Goal: Task Accomplishment & Management: Complete application form

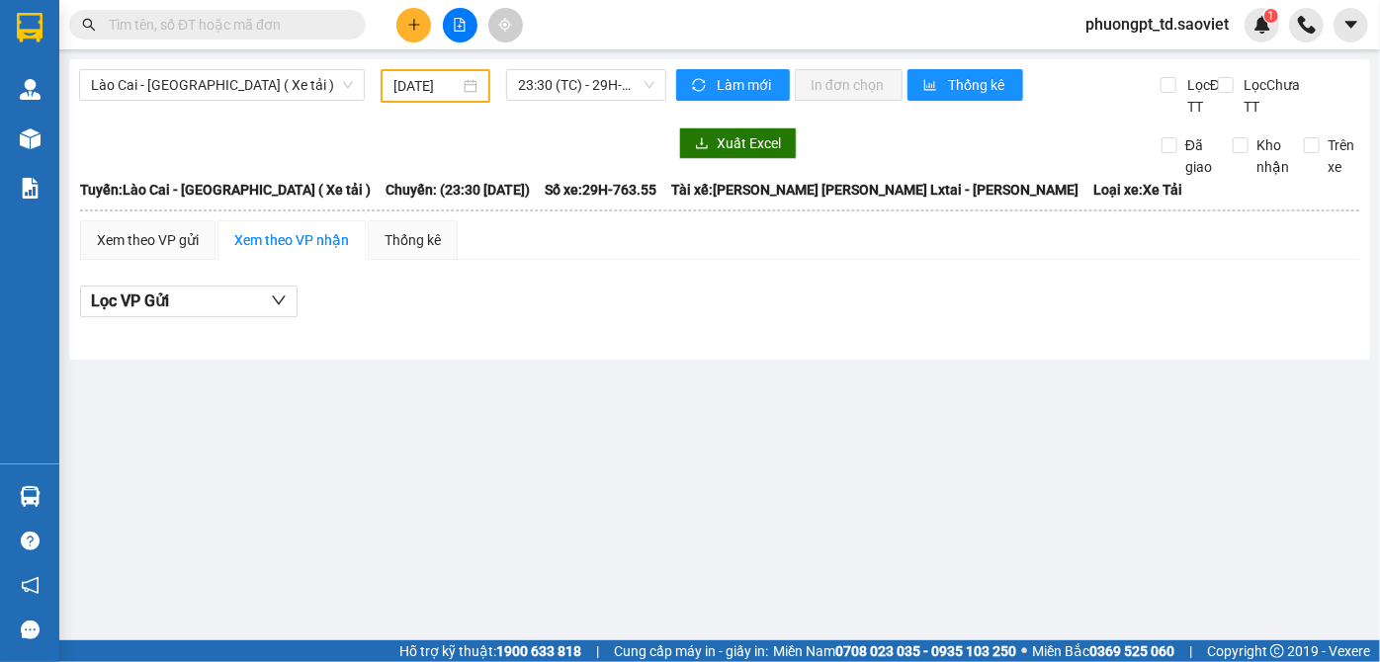
drag, startPoint x: 0, startPoint y: 0, endPoint x: 330, endPoint y: 0, distance: 330.2
click at [329, 27] on input "text" at bounding box center [225, 25] width 233 height 22
type input "0983185211"
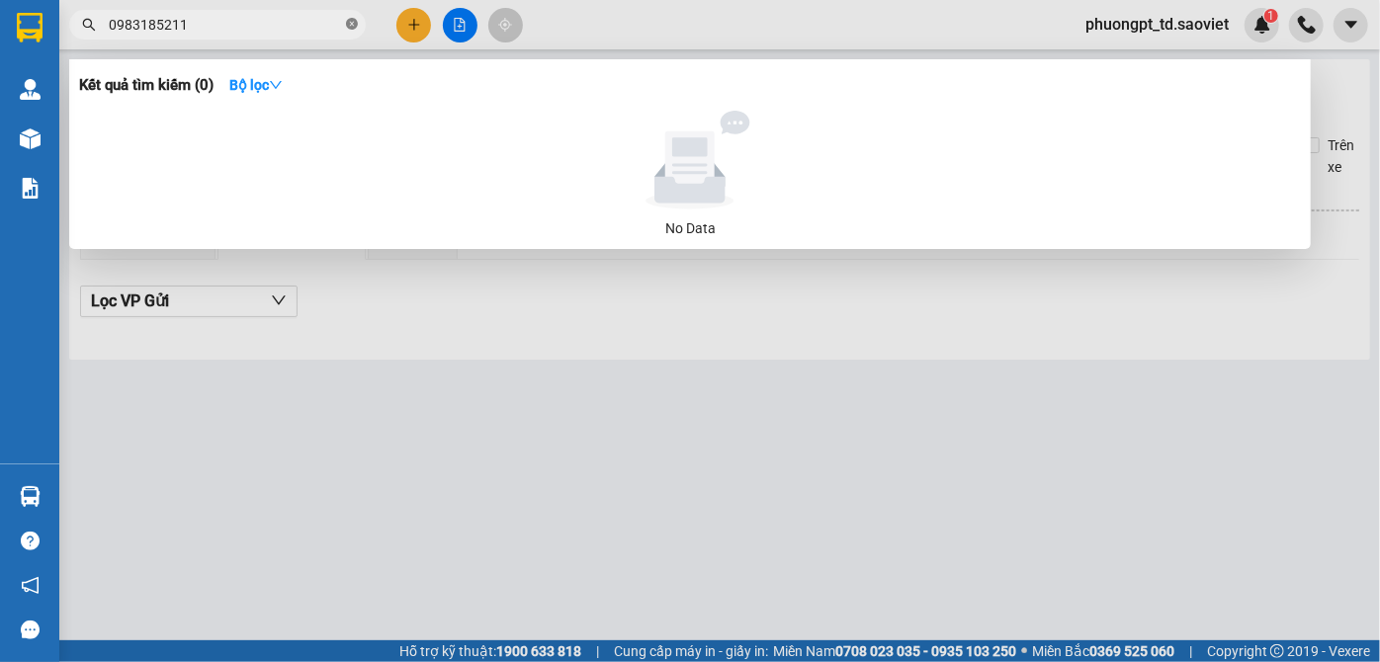
drag, startPoint x: 349, startPoint y: 25, endPoint x: 283, endPoint y: 24, distance: 66.3
click at [349, 24] on icon "close-circle" at bounding box center [352, 24] width 12 height 12
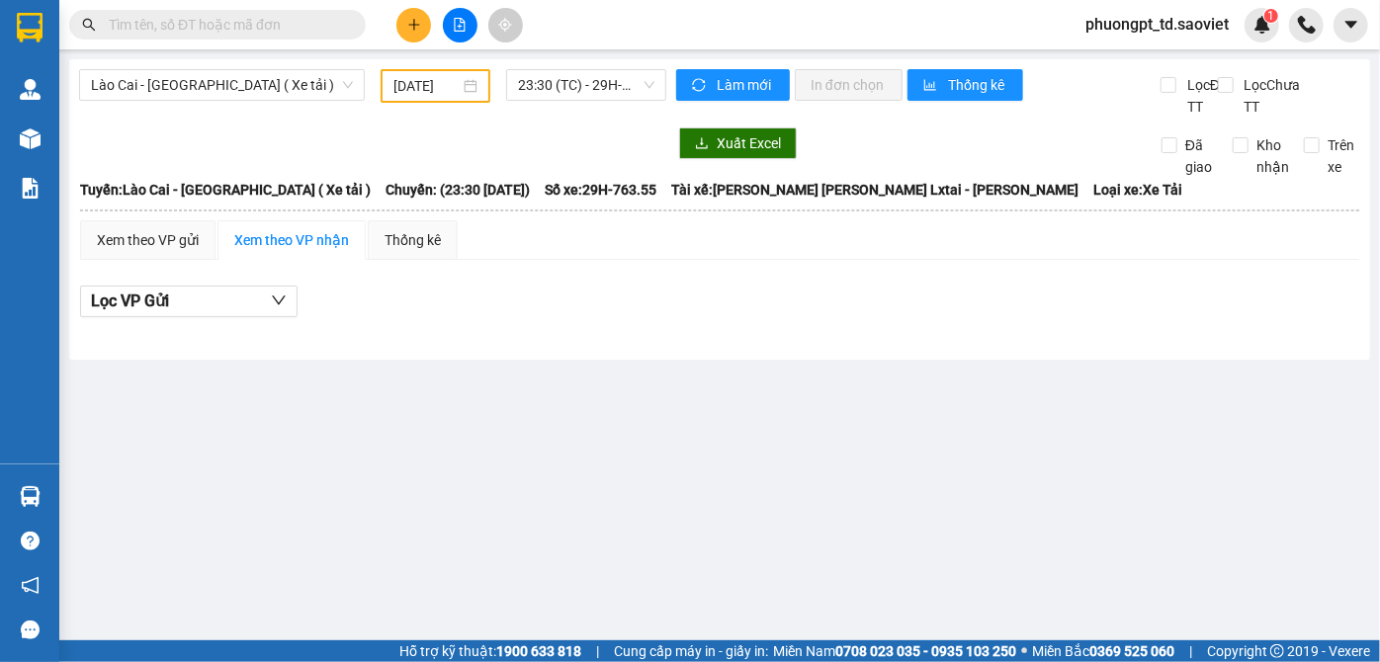
click at [274, 24] on input "text" at bounding box center [225, 25] width 233 height 22
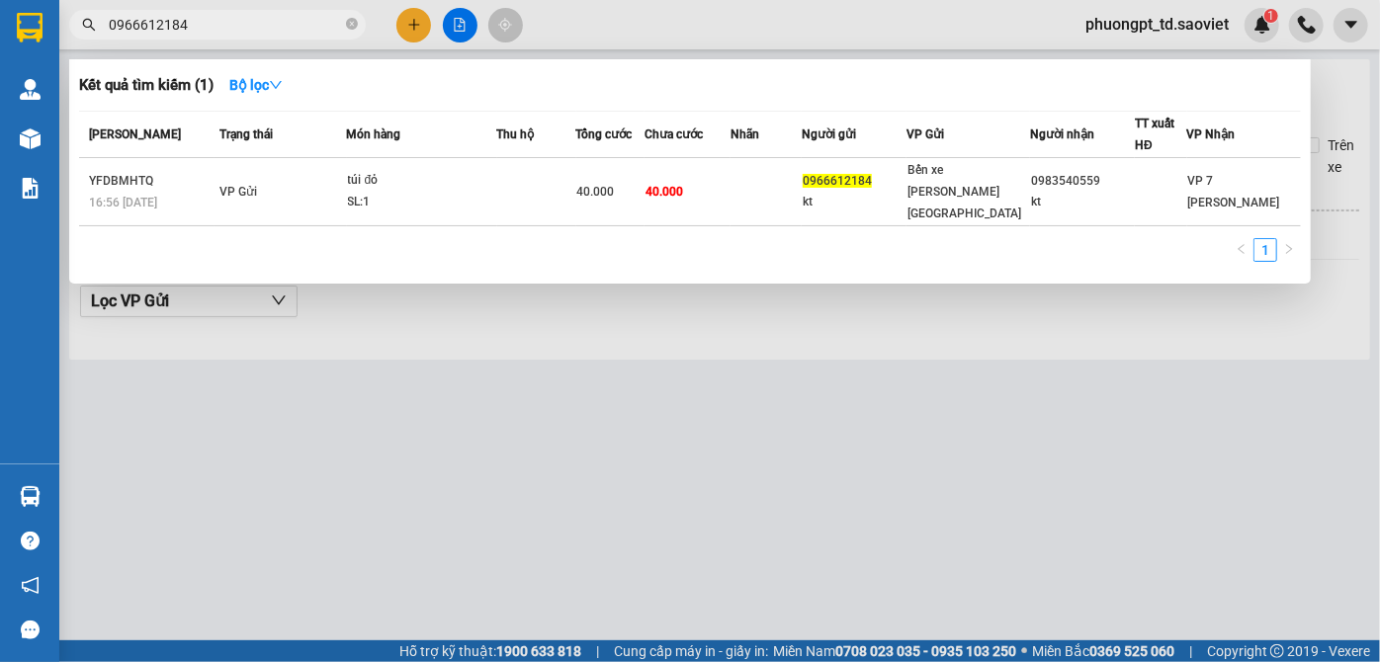
type input "0966612184"
click at [350, 29] on icon "close-circle" at bounding box center [352, 24] width 12 height 12
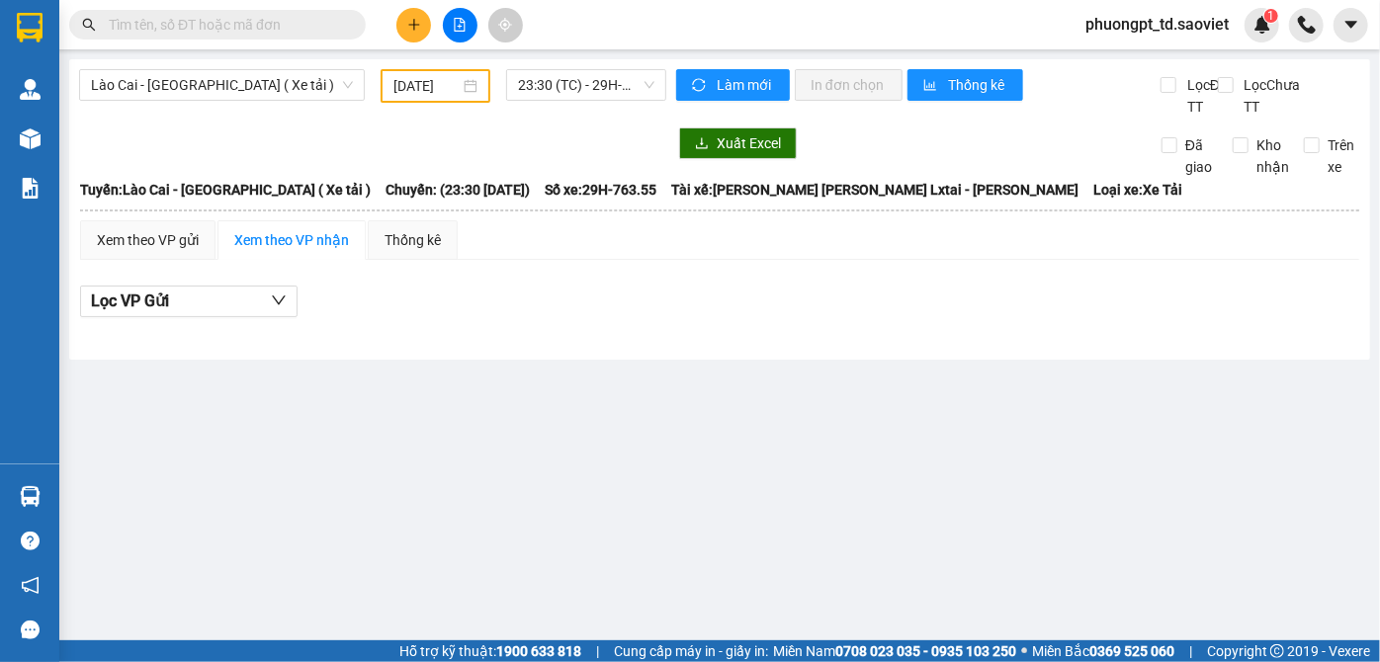
click at [252, 22] on input "text" at bounding box center [225, 25] width 233 height 22
paste input "0976482889"
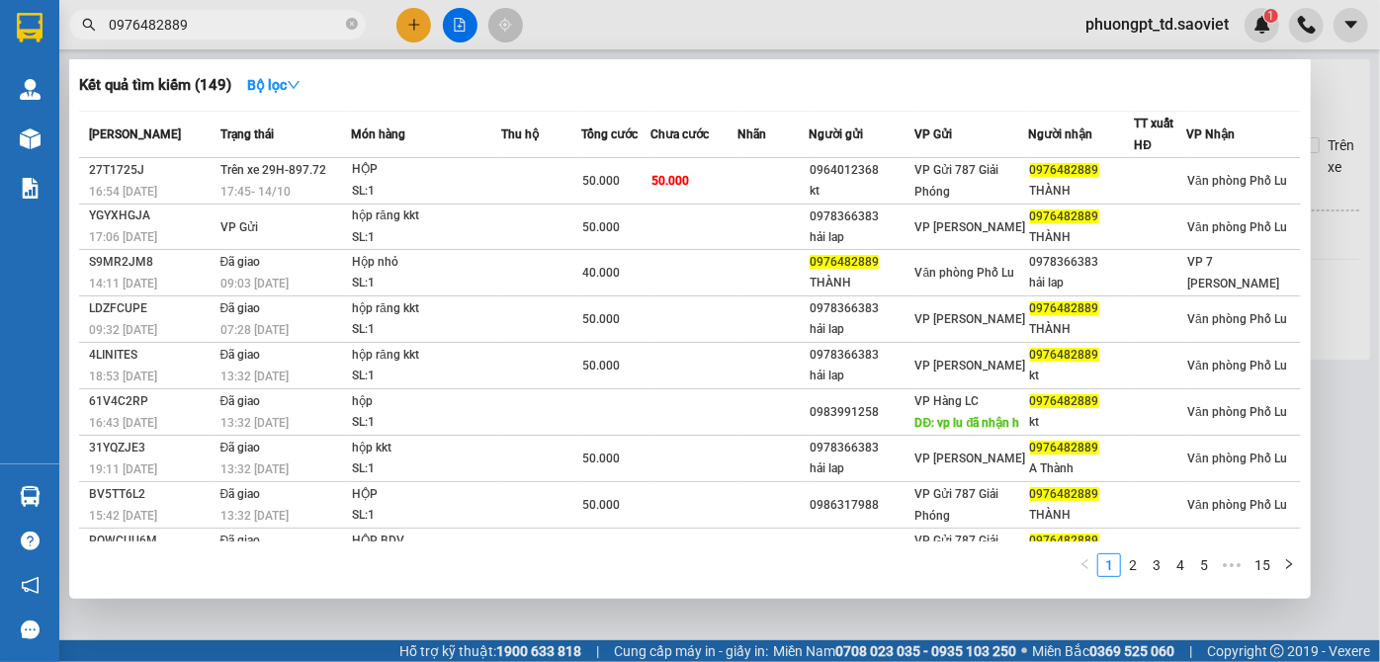
type input "0976482889"
click at [353, 22] on icon "close-circle" at bounding box center [352, 24] width 12 height 12
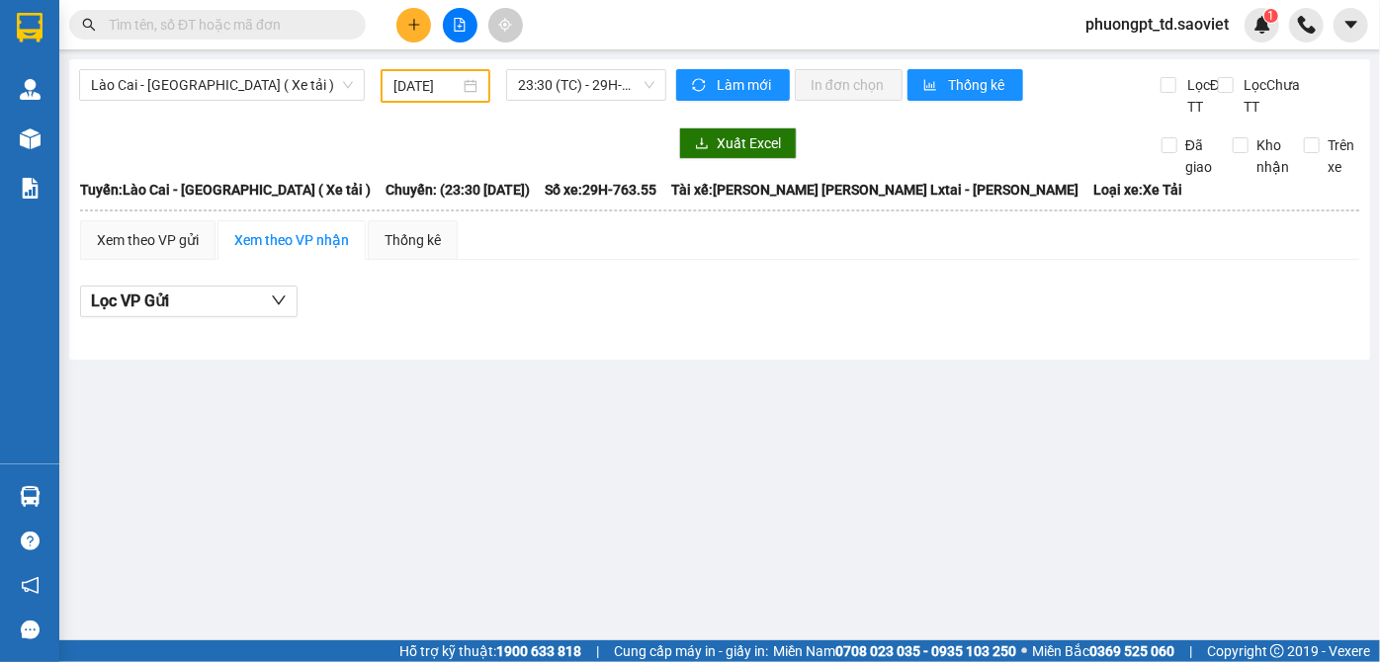
click at [303, 25] on input "text" at bounding box center [225, 25] width 233 height 22
paste input "0349350444"
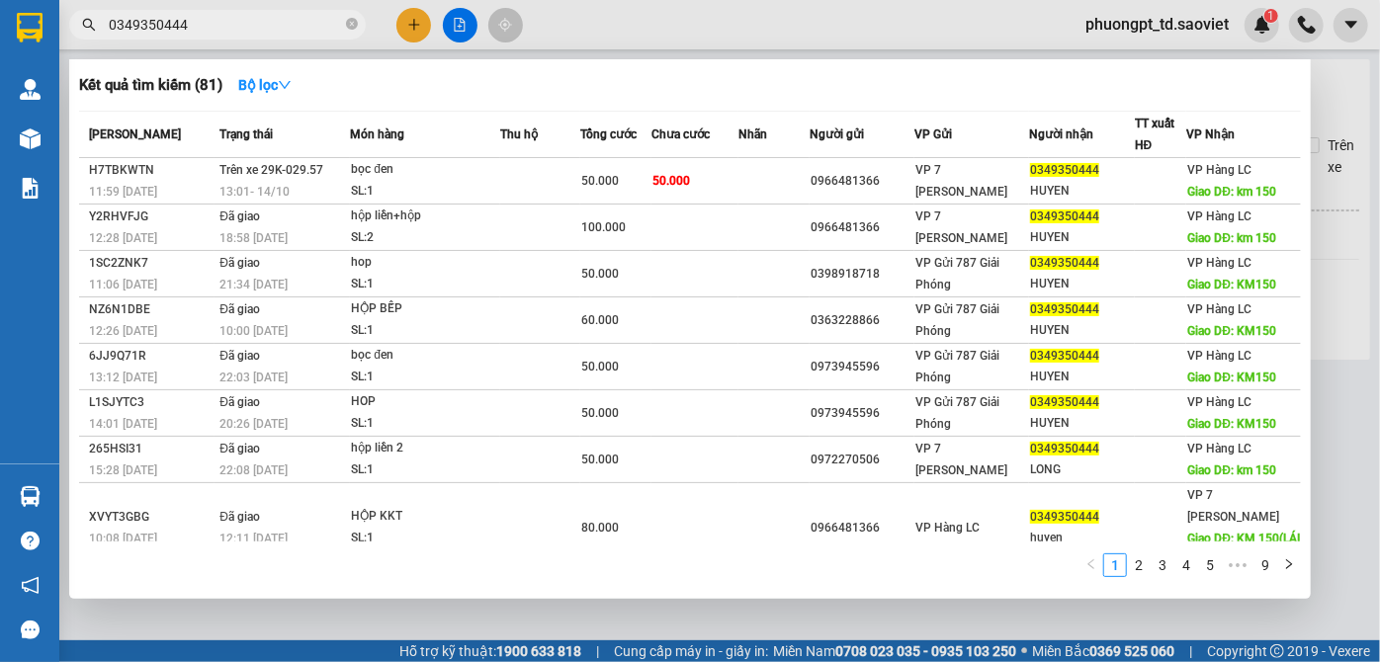
type input "0349350444"
click at [350, 22] on icon "close-circle" at bounding box center [352, 24] width 12 height 12
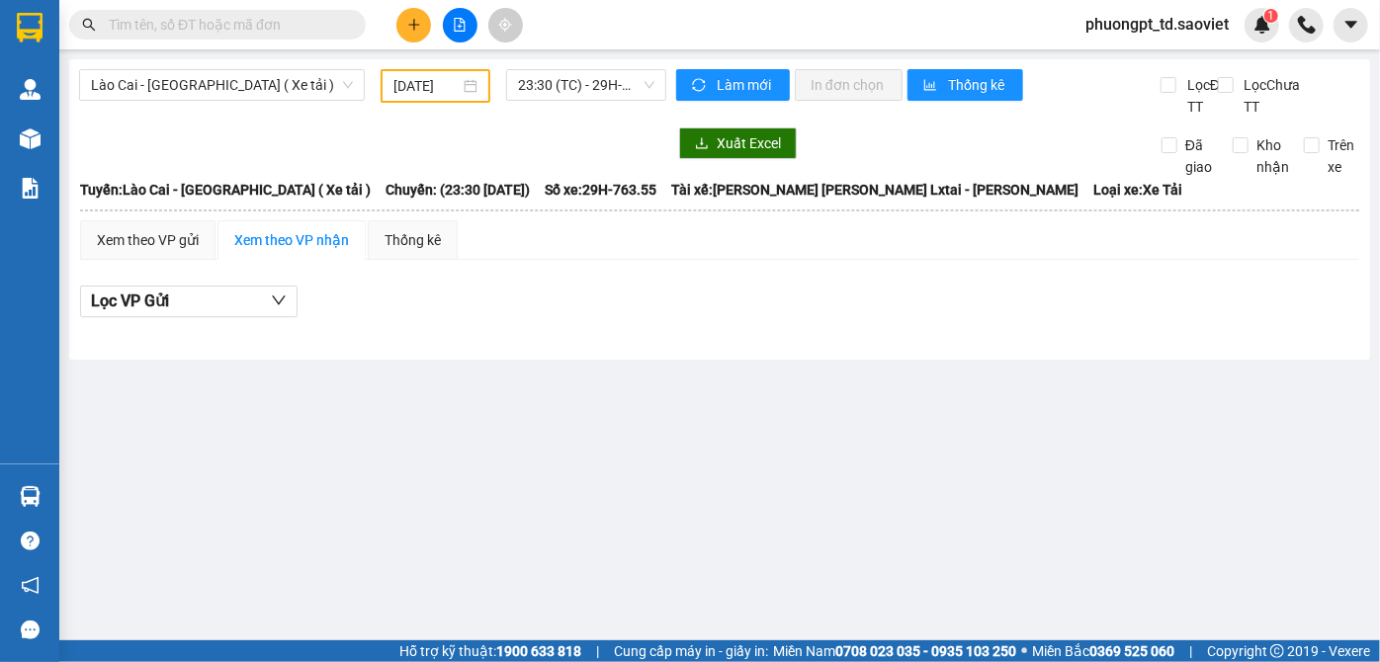
click at [321, 29] on input "text" at bounding box center [225, 25] width 233 height 22
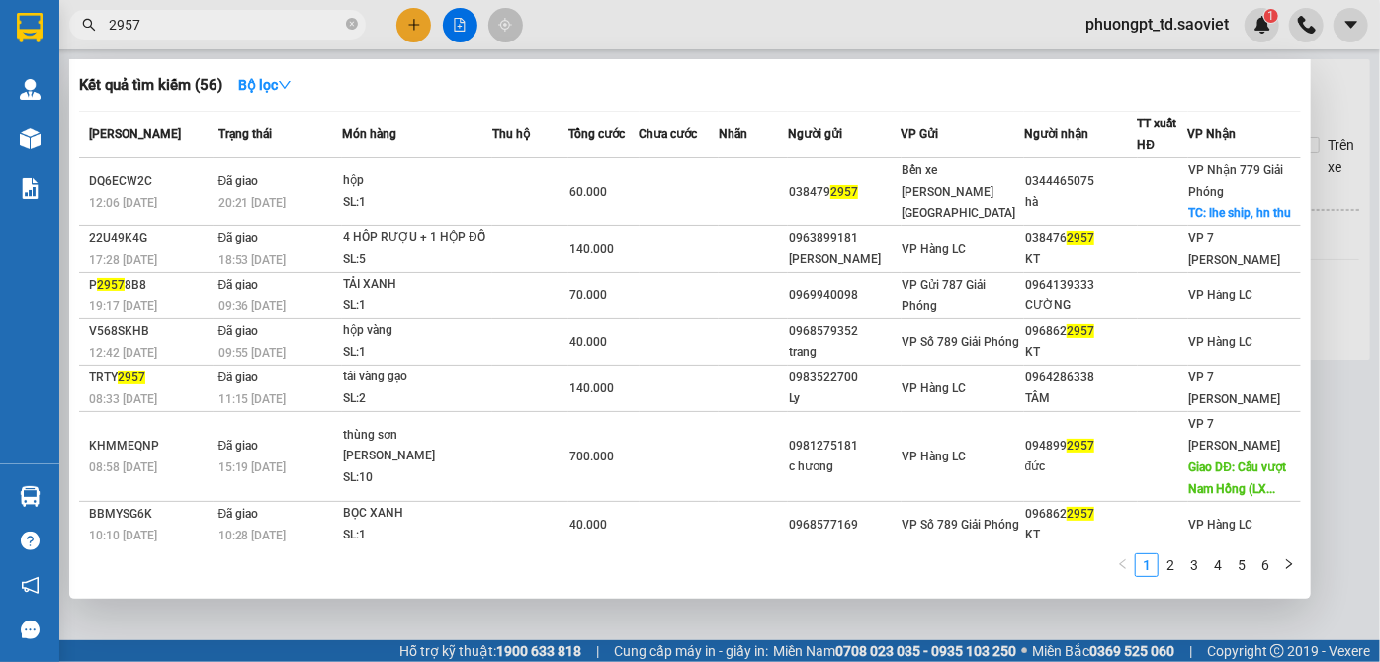
type input "2957"
click at [350, 27] on icon "close-circle" at bounding box center [352, 24] width 12 height 12
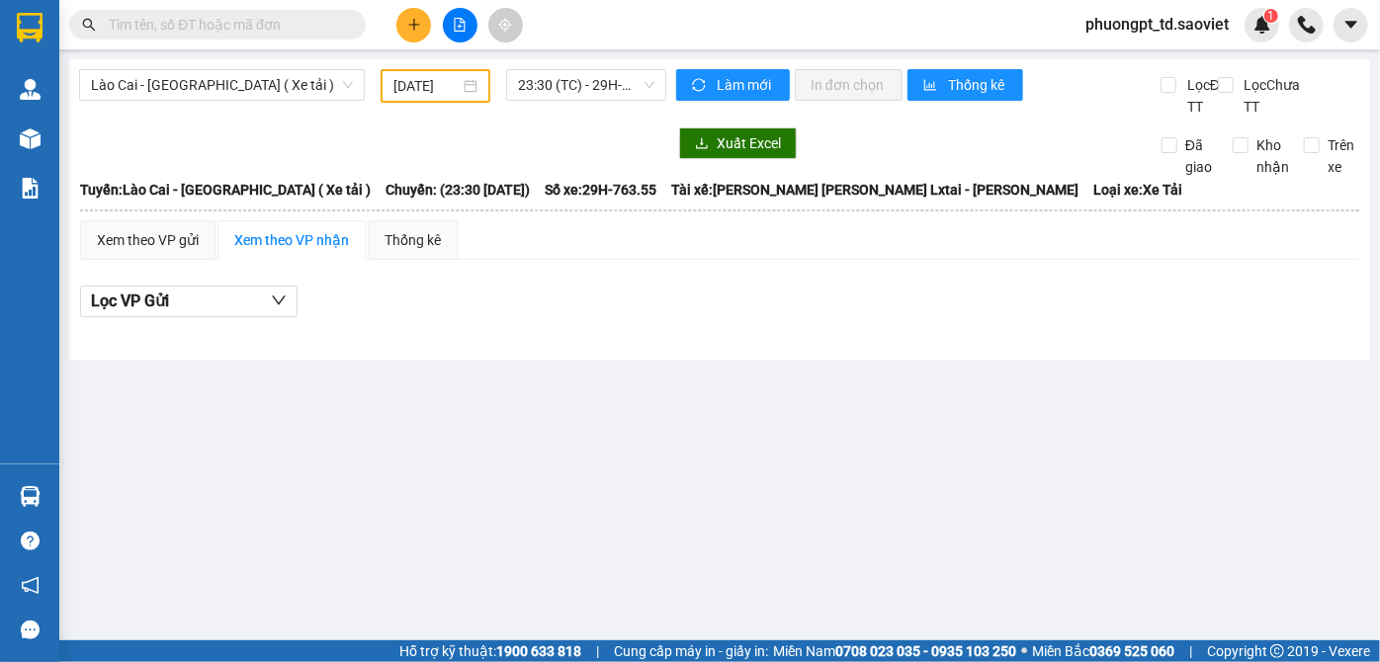
click at [315, 32] on input "text" at bounding box center [225, 25] width 233 height 22
paste input "0349350444"
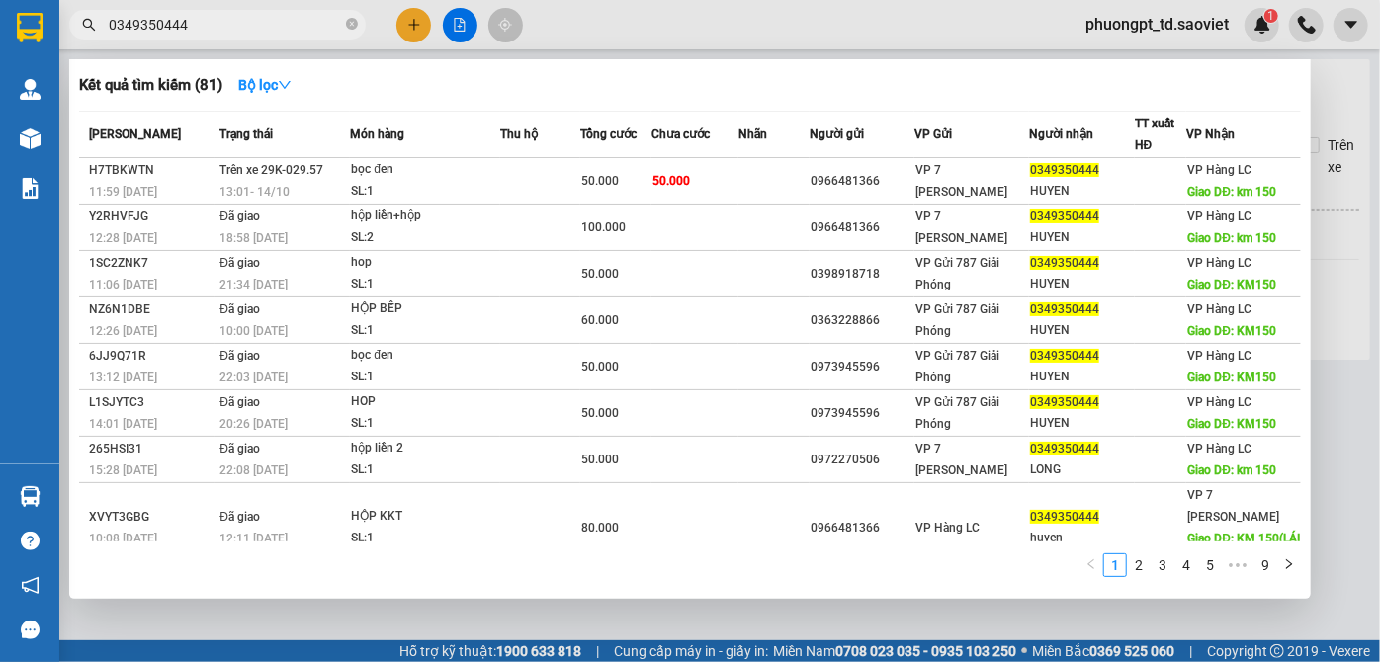
type input "0349350444"
click at [350, 22] on icon "close-circle" at bounding box center [352, 24] width 12 height 12
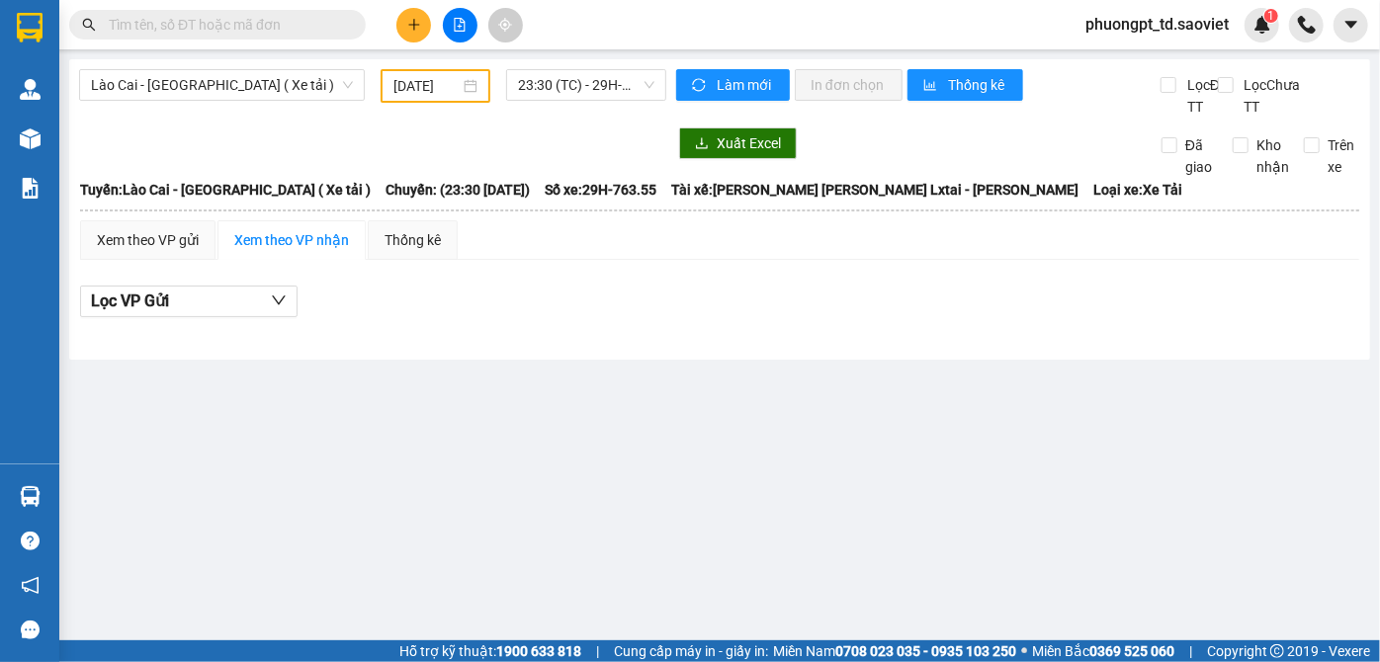
click at [242, 30] on input "text" at bounding box center [225, 25] width 233 height 22
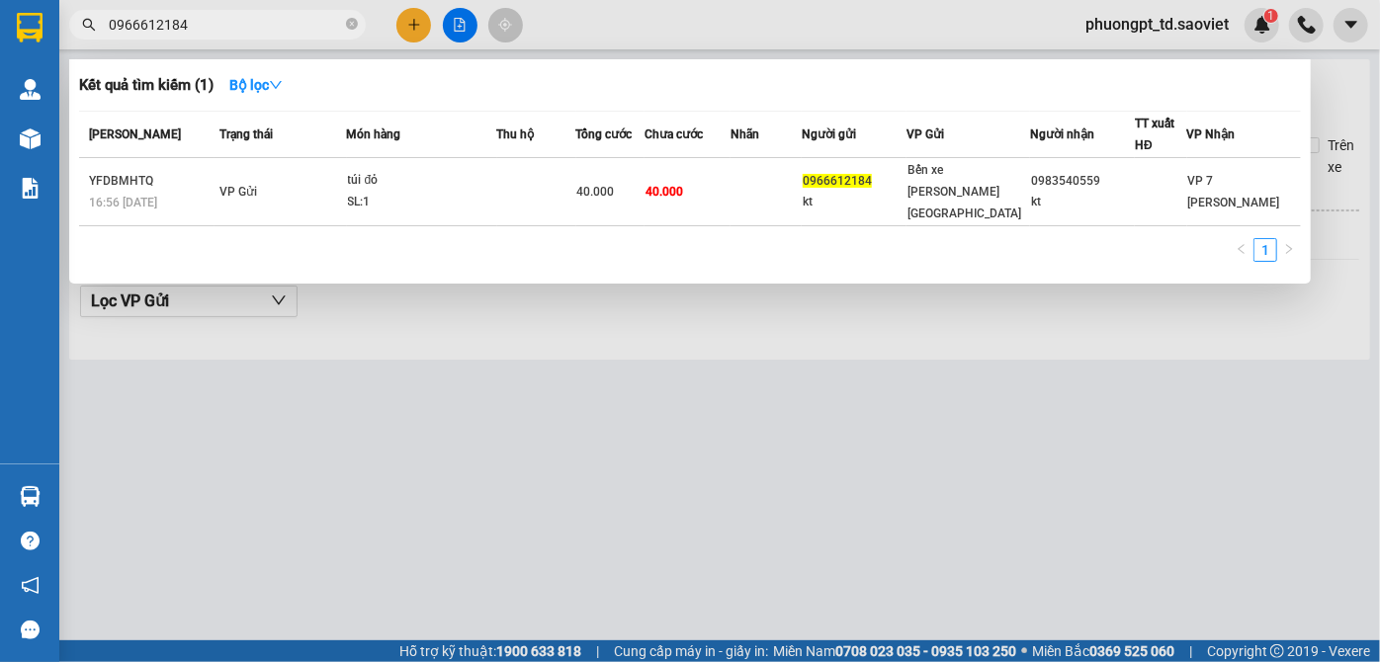
click at [237, 22] on input "0966612184" at bounding box center [225, 25] width 233 height 22
type input "0966612184"
click at [350, 29] on icon "close-circle" at bounding box center [352, 24] width 12 height 12
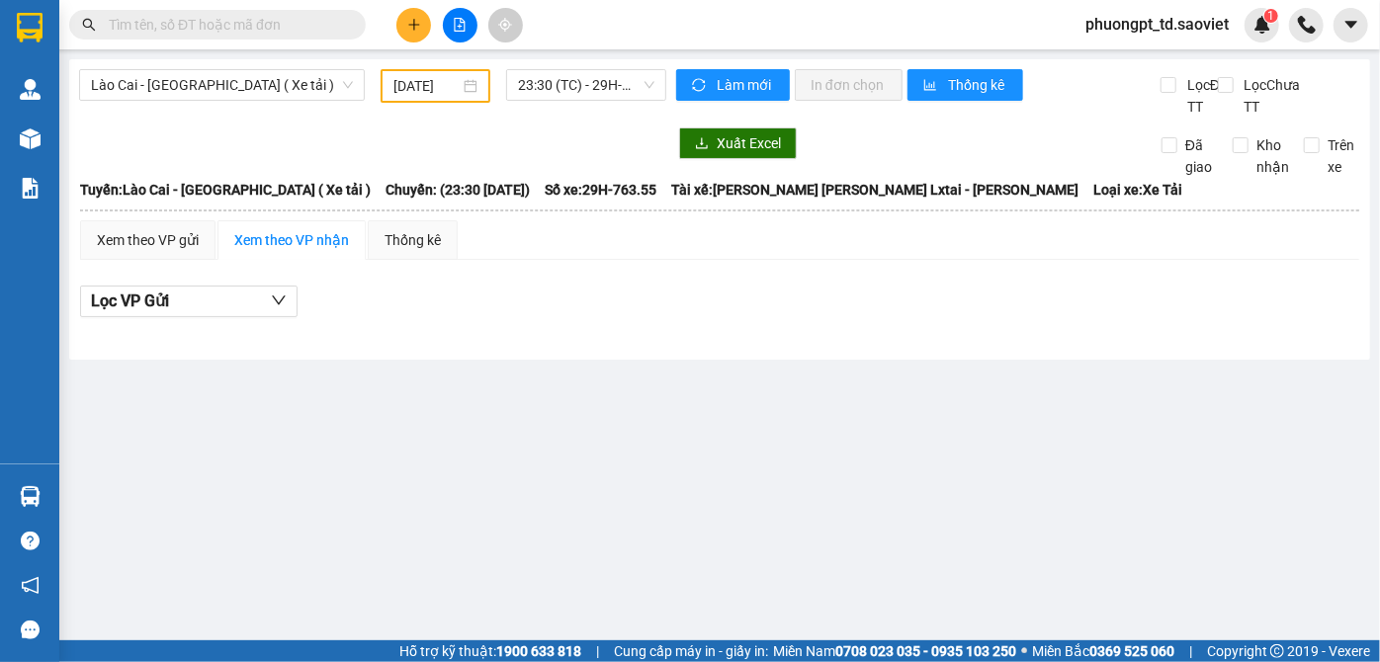
click at [293, 24] on input "text" at bounding box center [225, 25] width 233 height 22
paste input "0948624668"
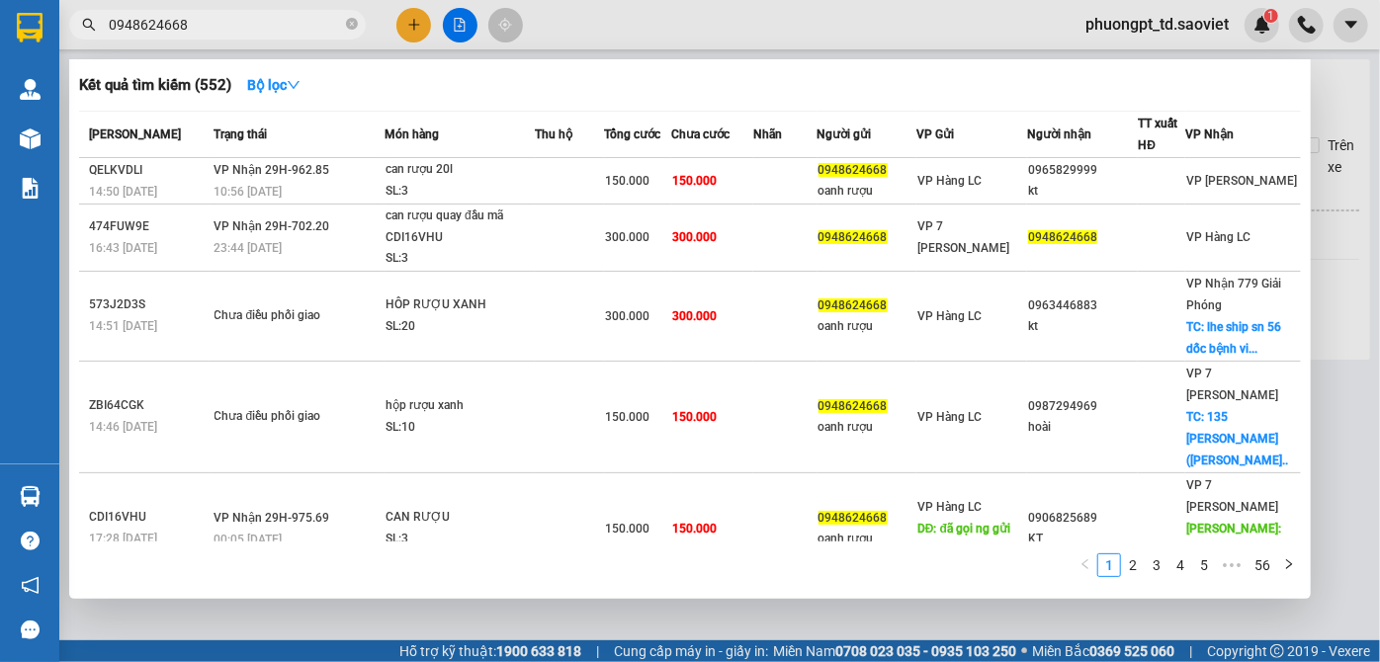
type input "0948624668"
click at [348, 23] on icon "close-circle" at bounding box center [352, 24] width 12 height 12
